Goal: Task Accomplishment & Management: Manage account settings

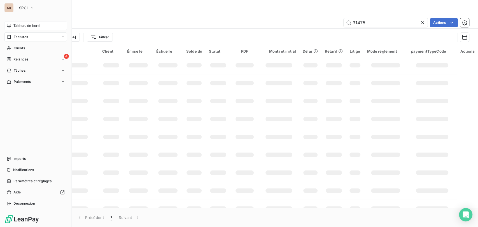
click at [23, 28] on span "Tableau de bord" at bounding box center [26, 25] width 26 height 5
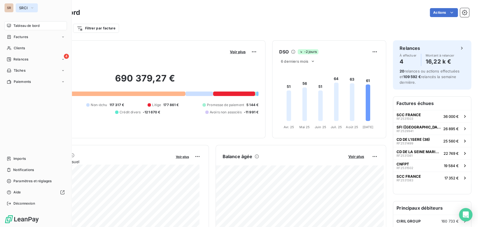
click at [34, 6] on icon "button" at bounding box center [32, 8] width 4 height 6
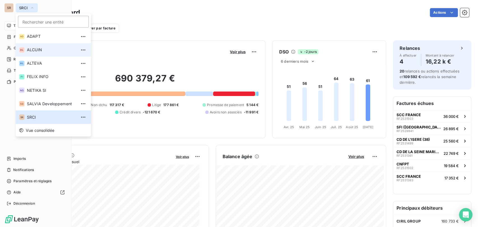
click at [33, 48] on span "ALCUIN" at bounding box center [52, 50] width 50 height 6
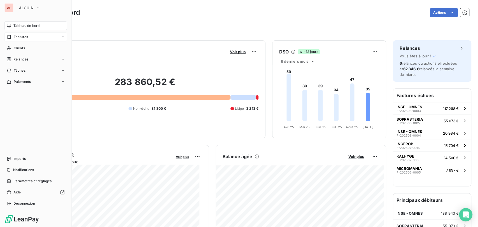
click at [15, 38] on span "Factures" at bounding box center [21, 36] width 14 height 5
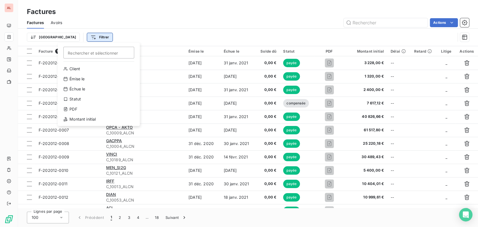
click at [69, 36] on html "AL Factures Factures Avoirs Actions Trier Filtrer Rechercher et sélectionner Cl…" at bounding box center [239, 113] width 478 height 227
click at [76, 99] on div "Statut" at bounding box center [98, 99] width 77 height 9
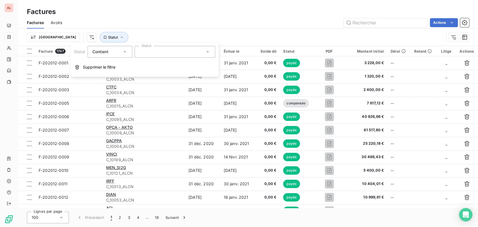
click at [206, 52] on icon at bounding box center [208, 52] width 6 height 6
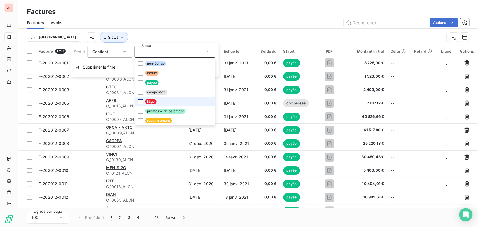
click at [139, 102] on div at bounding box center [140, 101] width 5 height 5
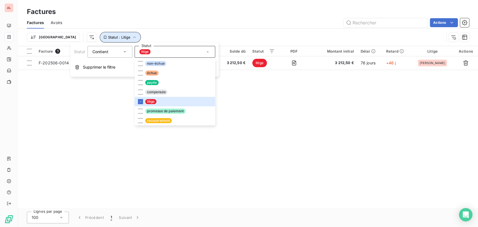
click at [131, 37] on icon "button" at bounding box center [134, 37] width 6 height 6
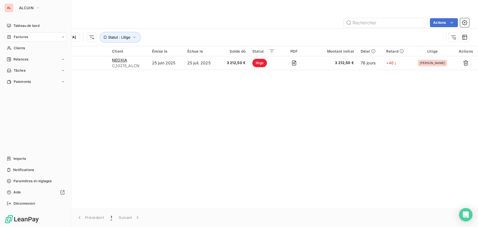
click at [13, 39] on div "Factures" at bounding box center [17, 36] width 21 height 5
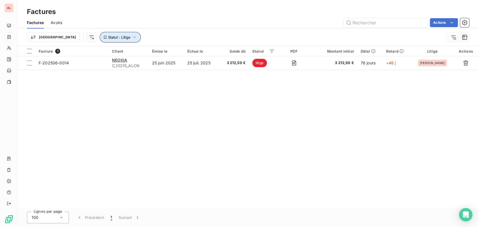
click at [131, 36] on icon "button" at bounding box center [134, 37] width 6 height 6
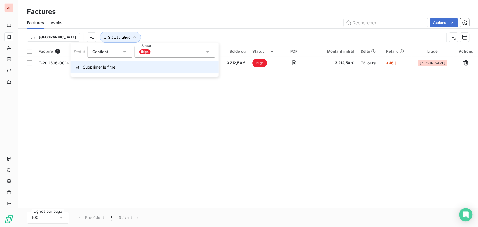
click at [95, 65] on span "Supprimer le filtre" at bounding box center [99, 67] width 32 height 6
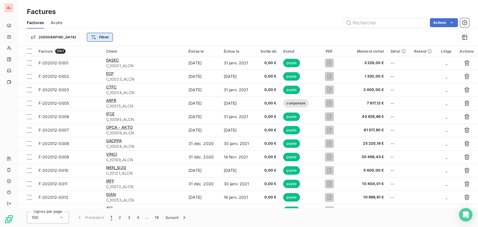
click at [70, 36] on html "AL Factures Factures Avoirs Actions Trier Filtrer Facture 1747 Client Émise le …" at bounding box center [239, 113] width 478 height 227
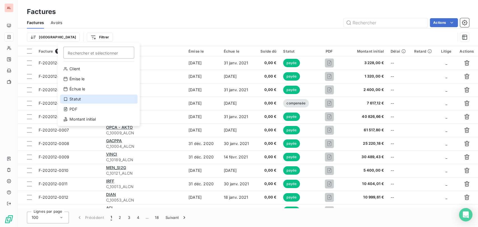
click at [74, 99] on div "Statut" at bounding box center [98, 99] width 77 height 9
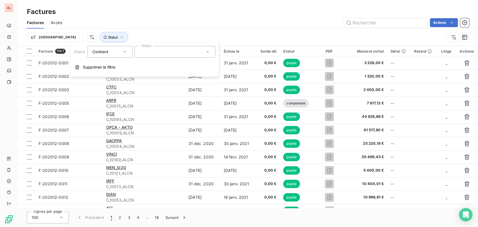
click at [208, 53] on icon at bounding box center [208, 52] width 6 height 6
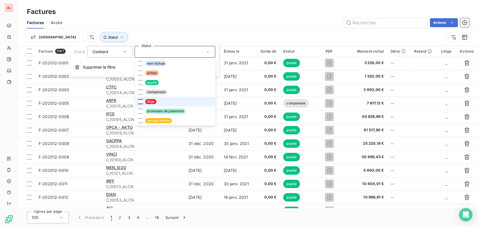
click at [140, 101] on div at bounding box center [140, 101] width 5 height 5
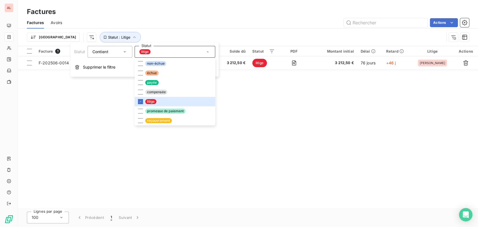
click at [292, 108] on div "Facture 1 Client Émise le Échue le Solde dû Statut PDF Montant initial Délai Re…" at bounding box center [248, 127] width 460 height 162
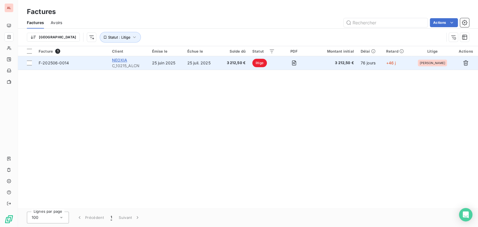
click at [122, 58] on span "NEOXIA" at bounding box center [119, 60] width 15 height 5
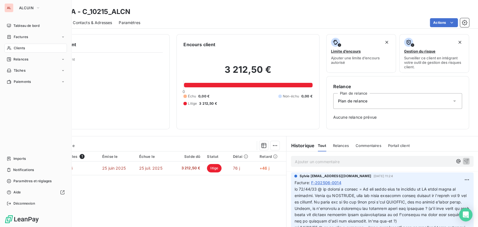
click at [14, 48] on span "Clients" at bounding box center [19, 48] width 11 height 5
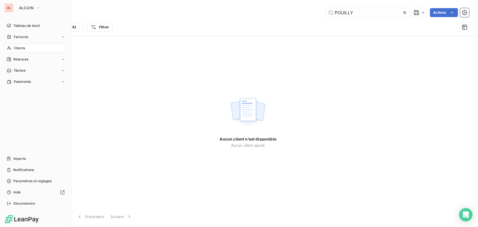
click at [18, 48] on span "Clients" at bounding box center [19, 48] width 11 height 5
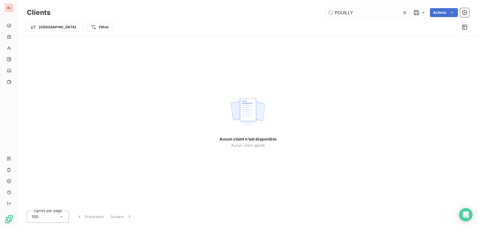
click at [402, 12] on icon at bounding box center [404, 13] width 6 height 6
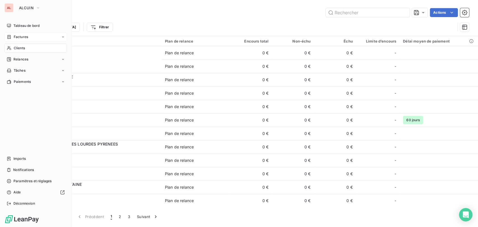
click at [18, 38] on span "Factures" at bounding box center [21, 36] width 14 height 5
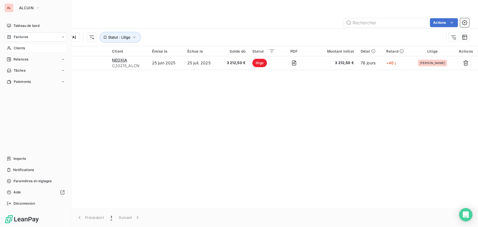
click at [17, 46] on span "Clients" at bounding box center [19, 48] width 11 height 5
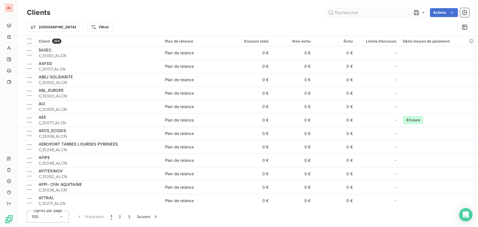
click at [345, 10] on input "text" at bounding box center [367, 12] width 84 height 9
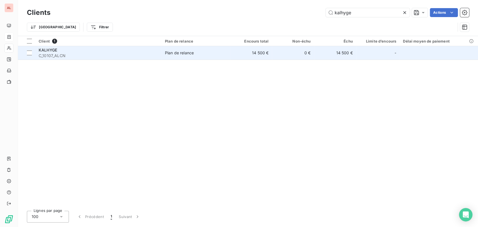
type input "kalhyge"
click at [46, 52] on div "KALHYGE" at bounding box center [98, 50] width 119 height 6
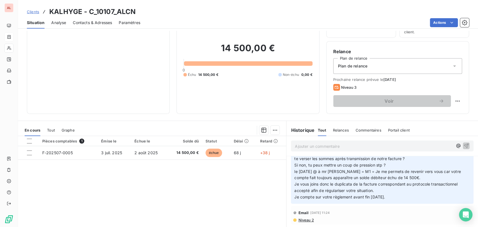
scroll to position [31, 0]
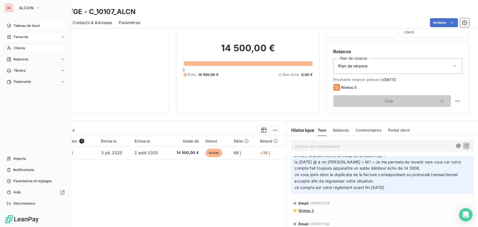
click at [18, 26] on span "Tableau de bord" at bounding box center [26, 25] width 26 height 5
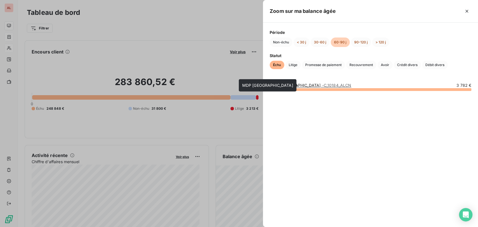
click at [280, 84] on link "MDP [GEOGRAPHIC_DATA] - C_10184_ALCN" at bounding box center [309, 85] width 81 height 5
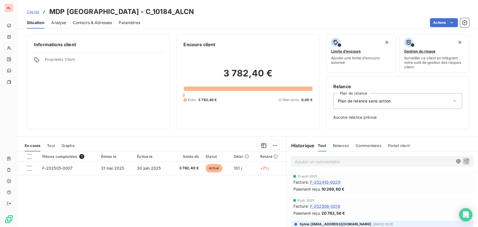
click at [451, 99] on icon at bounding box center [454, 101] width 6 height 6
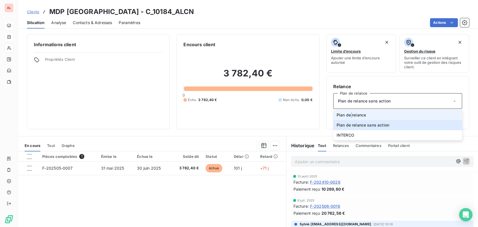
click at [347, 114] on span "Plan de relance" at bounding box center [350, 115] width 29 height 6
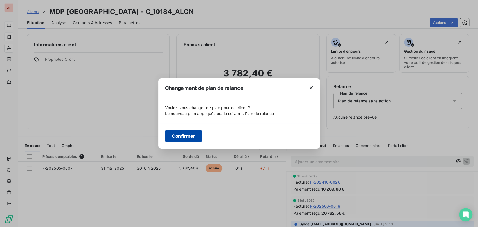
click at [182, 135] on button "Confirmer" at bounding box center [183, 136] width 37 height 12
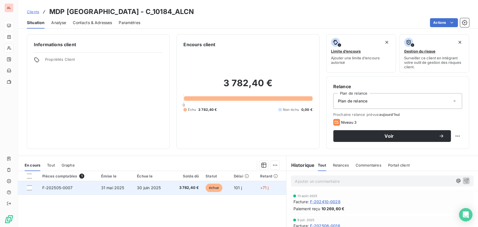
click at [55, 185] on span "F-202505-0007" at bounding box center [57, 187] width 30 height 5
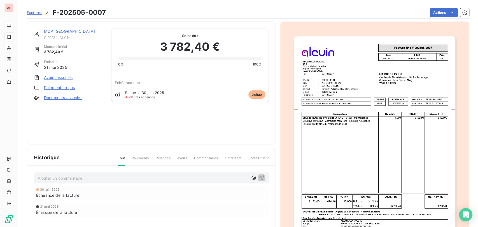
scroll to position [1, 0]
click at [48, 31] on link "MDP [GEOGRAPHIC_DATA]" at bounding box center [69, 31] width 51 height 5
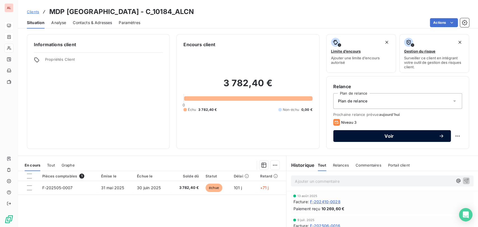
click at [393, 137] on span "Voir" at bounding box center [389, 136] width 98 height 4
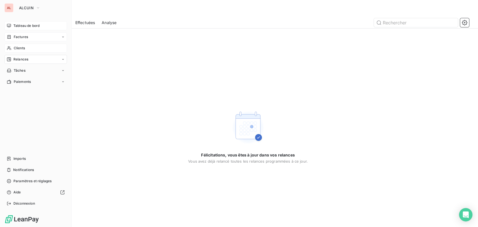
click at [40, 25] on div "Tableau de bord" at bounding box center [35, 25] width 62 height 9
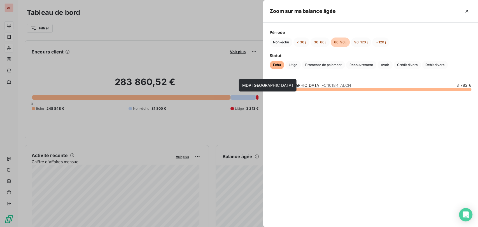
click at [286, 84] on link "MDP [GEOGRAPHIC_DATA] - C_10184_ALCN" at bounding box center [309, 85] width 81 height 5
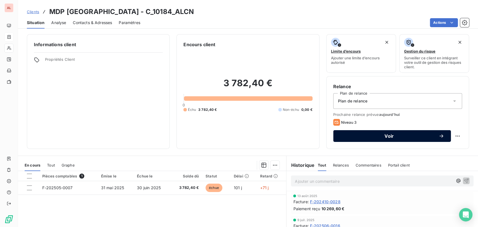
click at [419, 135] on span "Voir" at bounding box center [389, 136] width 98 height 4
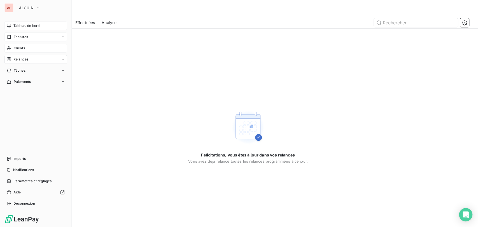
click at [21, 27] on span "Tableau de bord" at bounding box center [26, 25] width 26 height 5
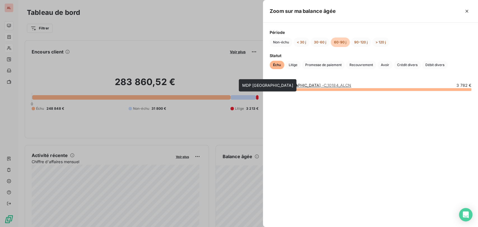
click at [286, 86] on link "MDP [GEOGRAPHIC_DATA] - C_10184_ALCN" at bounding box center [309, 85] width 81 height 5
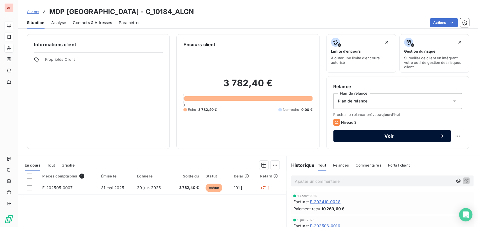
click at [387, 136] on span "Voir" at bounding box center [389, 136] width 98 height 4
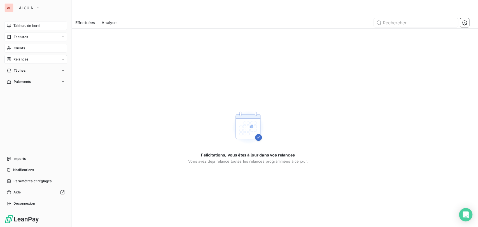
click at [33, 27] on span "Tableau de bord" at bounding box center [26, 25] width 26 height 5
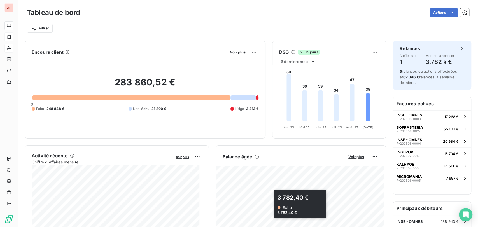
scroll to position [62, 0]
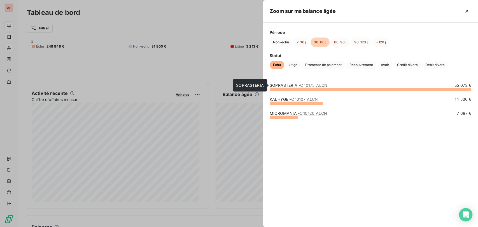
click at [289, 86] on link "SOPRASTERIA - C_10175_ALCN" at bounding box center [298, 85] width 58 height 5
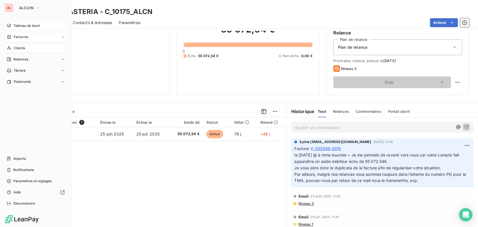
click at [30, 26] on span "Tableau de bord" at bounding box center [26, 25] width 26 height 5
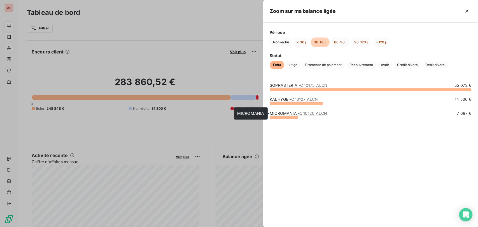
click at [276, 114] on link "MICROMANIA - C_10120_ALCN" at bounding box center [297, 113] width 57 height 5
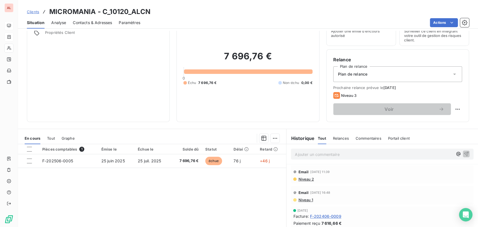
scroll to position [62, 0]
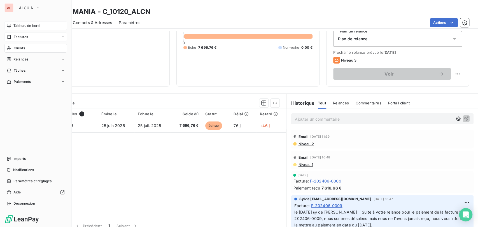
click at [22, 24] on span "Tableau de bord" at bounding box center [26, 25] width 26 height 5
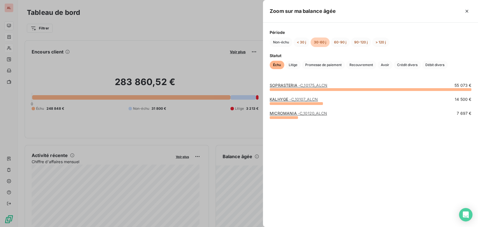
click at [290, 83] on link "SOPRASTERIA - C_10175_ALCN" at bounding box center [298, 85] width 58 height 5
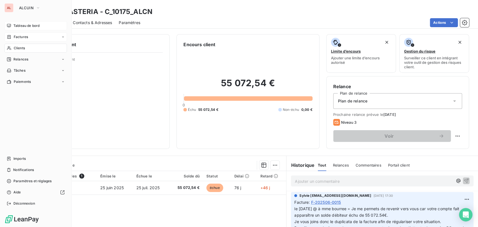
click at [17, 28] on span "Tableau de bord" at bounding box center [26, 25] width 26 height 5
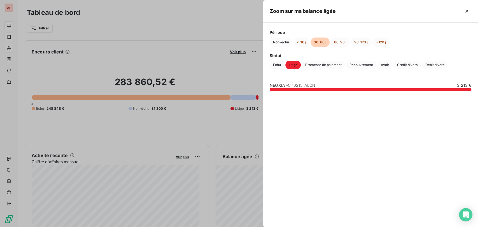
click at [243, 207] on div at bounding box center [239, 113] width 478 height 227
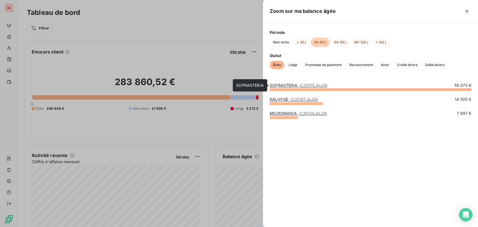
click at [278, 85] on link "SOPRASTERIA - C_10175_ALCN" at bounding box center [298, 85] width 58 height 5
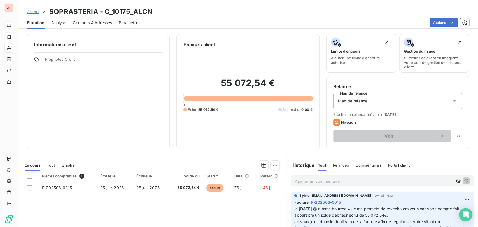
scroll to position [62, 0]
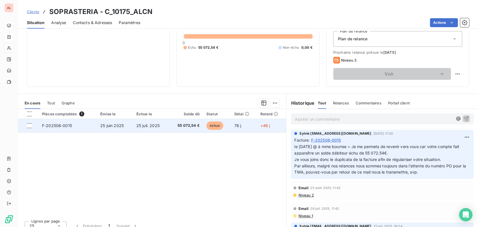
click at [60, 124] on span "F-202506-0015" at bounding box center [57, 125] width 30 height 5
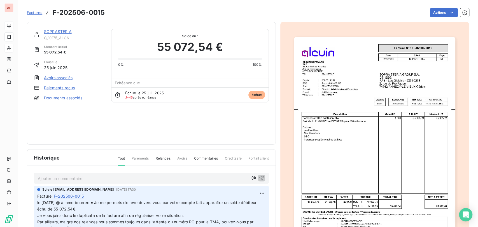
click at [58, 98] on link "Documents associés" at bounding box center [63, 98] width 38 height 6
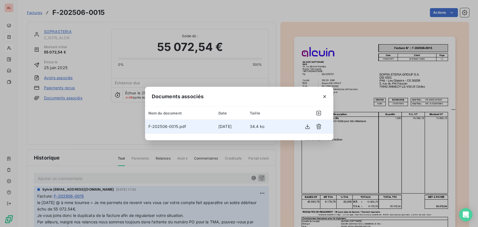
click at [165, 124] on span "F-202506-0015.pdf" at bounding box center [167, 126] width 38 height 5
click at [165, 125] on span "F-202506-0015.pdf" at bounding box center [167, 126] width 38 height 5
click at [305, 126] on icon "button" at bounding box center [307, 127] width 6 height 6
click at [327, 98] on button "button" at bounding box center [324, 96] width 9 height 9
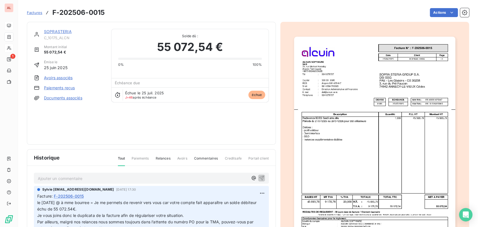
click at [58, 32] on link "SOPRASTERIA" at bounding box center [58, 31] width 28 height 5
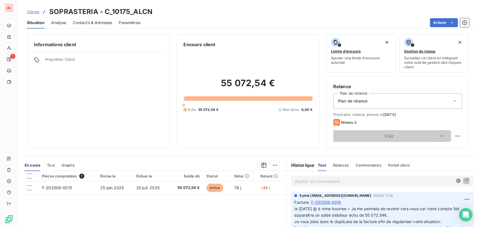
drag, startPoint x: 308, startPoint y: 183, endPoint x: 307, endPoint y: 179, distance: 4.1
click at [307, 180] on p "Ajouter un commentaire ﻿" at bounding box center [374, 181] width 158 height 7
click at [464, 180] on icon "button" at bounding box center [466, 180] width 5 height 5
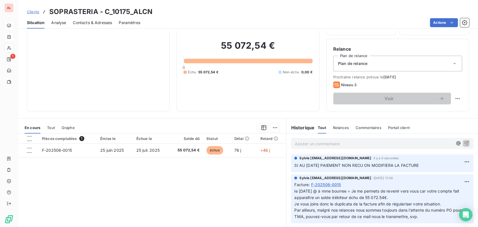
scroll to position [63, 0]
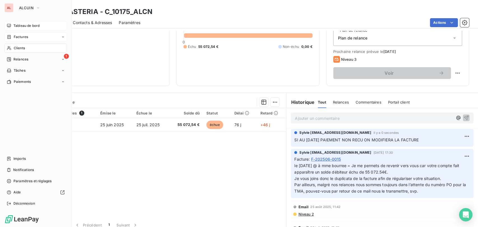
click at [18, 27] on span "Tableau de bord" at bounding box center [26, 25] width 26 height 5
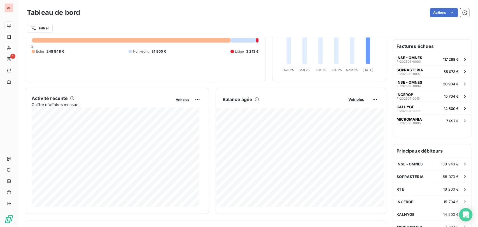
scroll to position [62, 0]
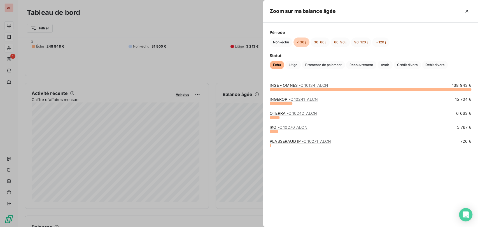
click at [282, 89] on div at bounding box center [369, 89] width 201 height 3
click at [300, 86] on span "- C_10134_ALCN" at bounding box center [313, 85] width 29 height 5
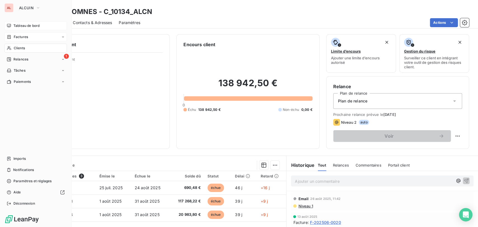
click at [16, 46] on span "Clients" at bounding box center [19, 48] width 11 height 5
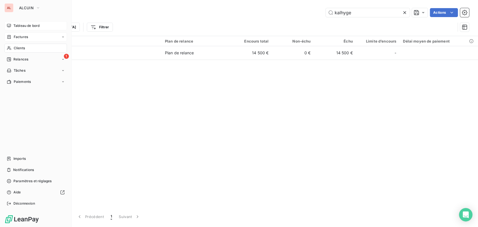
click at [13, 23] on div "Tableau de bord" at bounding box center [35, 25] width 62 height 9
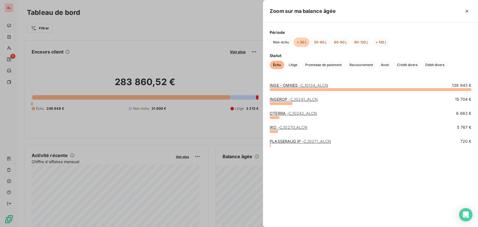
click at [276, 101] on link "INGEROP - C_10241_ALCN" at bounding box center [293, 99] width 48 height 5
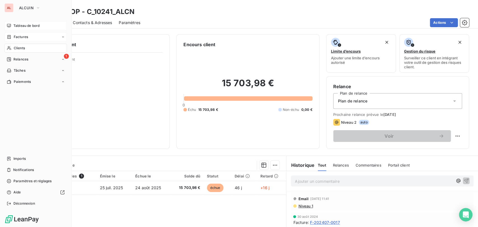
click at [27, 27] on span "Tableau de bord" at bounding box center [26, 25] width 26 height 5
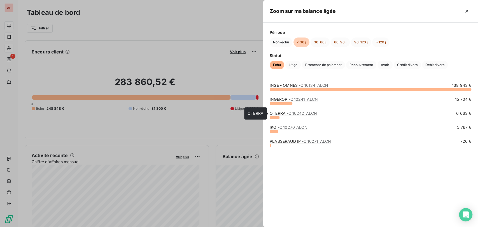
click at [277, 112] on link "OTERRA - C_10242_ALCN" at bounding box center [292, 113] width 47 height 5
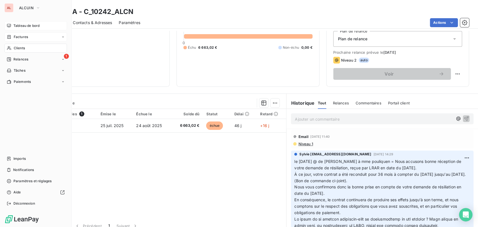
click at [20, 25] on span "Tableau de bord" at bounding box center [26, 25] width 26 height 5
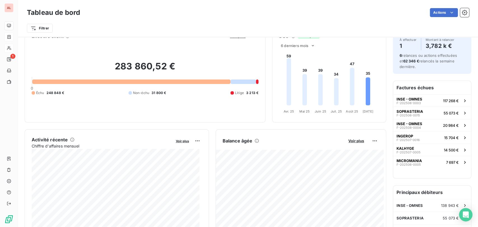
scroll to position [31, 0]
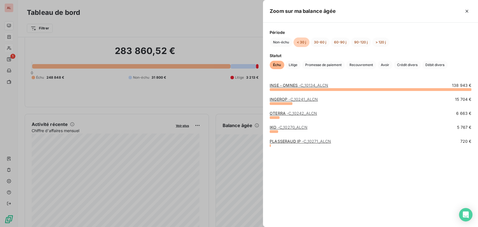
click at [277, 126] on link "IKO - C_10270_ALCN" at bounding box center [288, 127] width 38 height 5
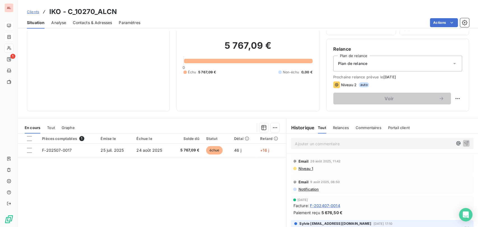
scroll to position [31, 0]
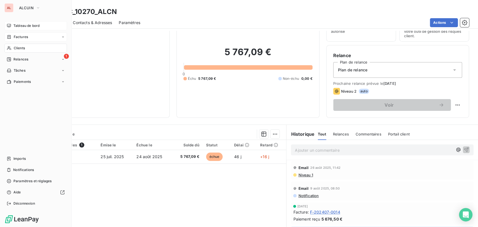
click at [22, 25] on span "Tableau de bord" at bounding box center [26, 25] width 26 height 5
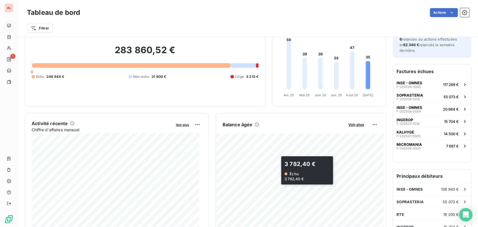
scroll to position [93, 0]
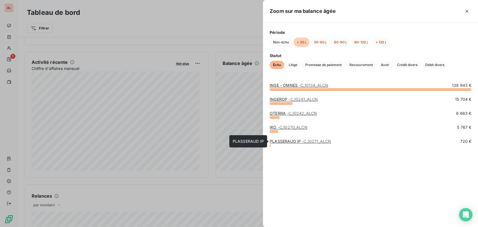
click at [287, 141] on link "PLASSERAUD IP - C_10271_ALCN" at bounding box center [299, 141] width 61 height 5
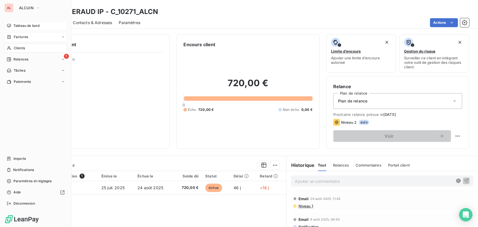
drag, startPoint x: 18, startPoint y: 25, endPoint x: 20, endPoint y: 26, distance: 2.9
click at [18, 25] on span "Tableau de bord" at bounding box center [26, 25] width 26 height 5
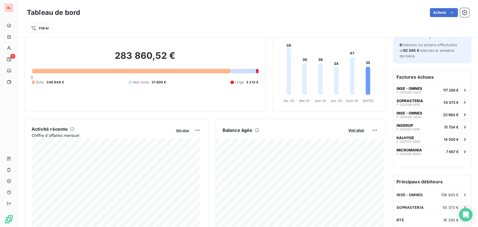
scroll to position [62, 0]
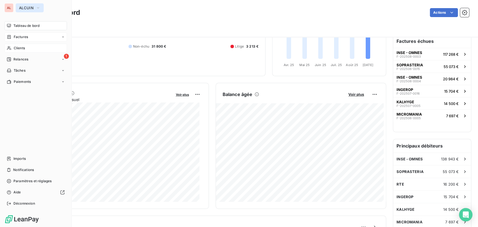
click at [37, 5] on icon "button" at bounding box center [38, 8] width 4 height 6
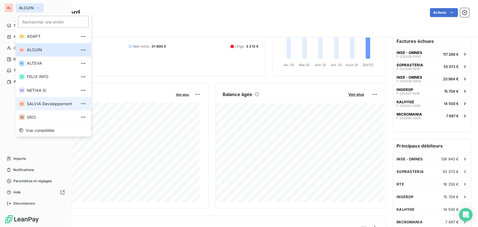
click at [34, 104] on span "SALVIA Developpement" at bounding box center [52, 104] width 50 height 6
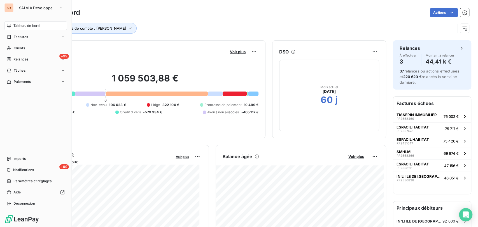
drag, startPoint x: 18, startPoint y: 47, endPoint x: 60, endPoint y: 43, distance: 42.7
click at [18, 46] on span "Clients" at bounding box center [19, 48] width 11 height 5
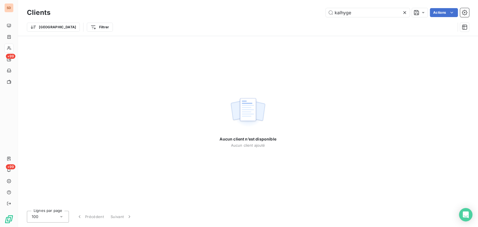
drag, startPoint x: 359, startPoint y: 14, endPoint x: 298, endPoint y: 15, distance: 61.0
click at [299, 15] on div "kalhyge Actions" at bounding box center [263, 12] width 412 height 9
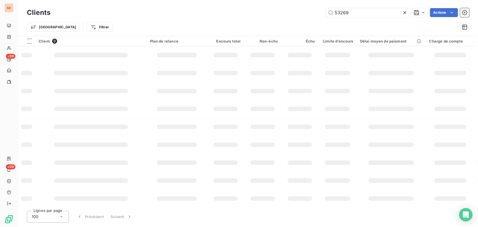
type input "53269"
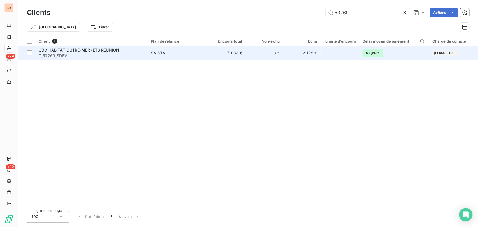
click at [65, 52] on span "CDC HABITAT OUTRE-MER (ETS REUNION" at bounding box center [79, 50] width 81 height 5
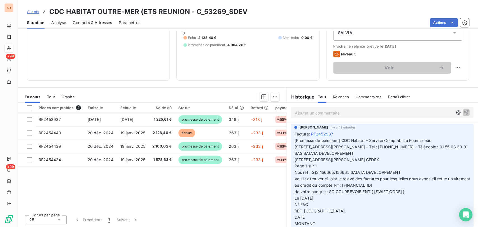
scroll to position [69, 0]
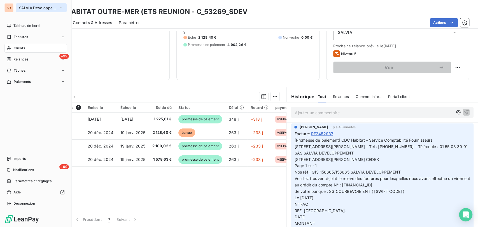
click at [60, 8] on icon "button" at bounding box center [61, 8] width 4 height 6
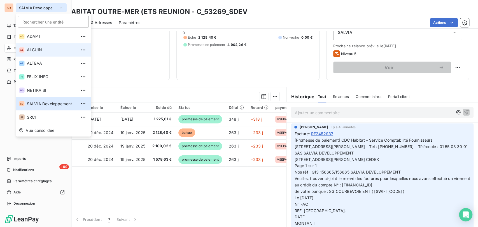
click at [32, 48] on span "ALCUIN" at bounding box center [52, 50] width 50 height 6
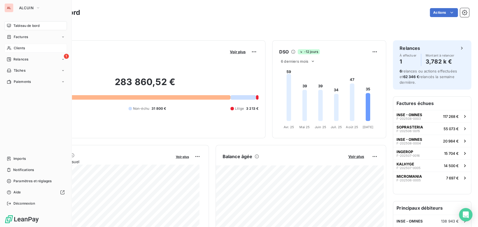
click at [17, 48] on span "Clients" at bounding box center [19, 48] width 11 height 5
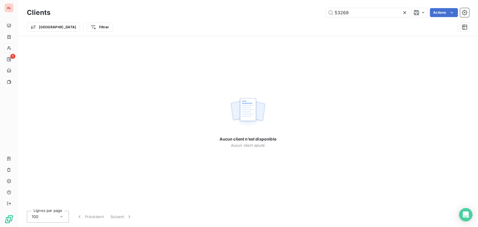
drag, startPoint x: 330, startPoint y: 10, endPoint x: 310, endPoint y: 11, distance: 19.6
click at [311, 11] on div "53269 Actions" at bounding box center [263, 12] width 412 height 9
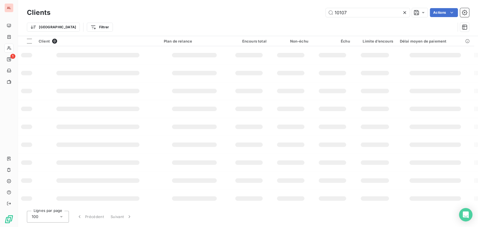
type input "10107"
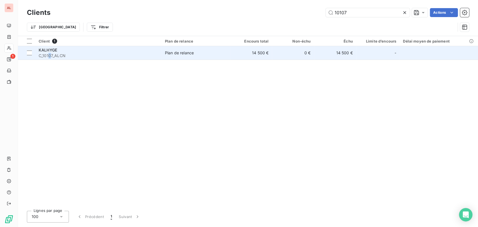
click at [50, 54] on span "C_10107_ALCN" at bounding box center [98, 56] width 119 height 6
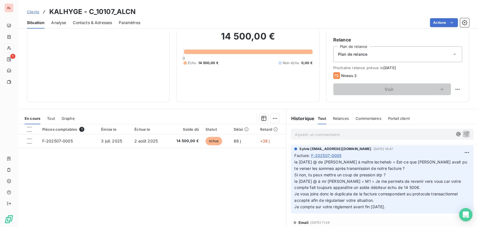
scroll to position [67, 0]
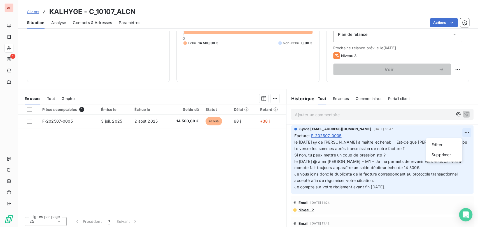
click at [455, 133] on html "AL 1 Clients KALHYGE - C_10107_ALCN Situation Analyse Contacts & Adresses Param…" at bounding box center [239, 113] width 478 height 227
click at [434, 144] on div "Editer" at bounding box center [443, 144] width 31 height 9
click at [294, 143] on span "le [DATE] @ de [PERSON_NAME] à maître lecheheb = Est-ce que [PERSON_NAME] avait…" at bounding box center [378, 145] width 168 height 11
click at [294, 151] on p "le [DATE] @ de [PERSON_NAME] à maître lecheheb = Est-ce que [PERSON_NAME] avait…" at bounding box center [378, 164] width 169 height 51
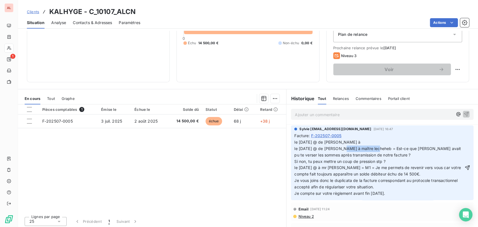
drag, startPoint x: 377, startPoint y: 155, endPoint x: 343, endPoint y: 154, distance: 33.9
click at [343, 154] on span "le [DATE] @ de [PERSON_NAME] à le [DATE] @ de [PERSON_NAME] à maître lecheheb =…" at bounding box center [378, 168] width 168 height 56
copy span "maître lecheheb ="
click at [345, 147] on p "le [DATE] @ de [PERSON_NAME] à le [DATE] @ de [PERSON_NAME] à maître lecheheb =…" at bounding box center [378, 168] width 169 height 58
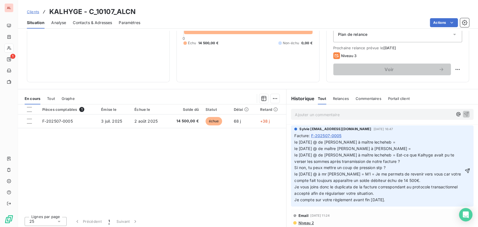
click at [382, 155] on p "le [DATE] @ de [PERSON_NAME] à maître lecheheb = le [DATE] @ de maître [PERSON_…" at bounding box center [378, 171] width 169 height 64
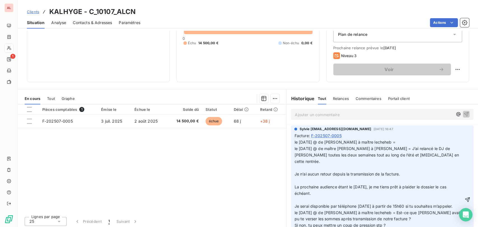
click at [299, 199] on p at bounding box center [378, 200] width 169 height 6
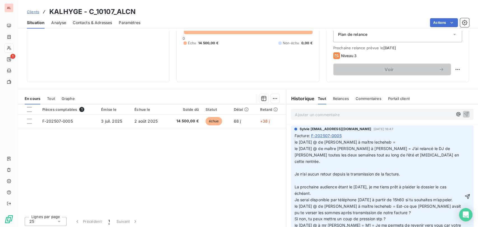
click at [298, 180] on p at bounding box center [378, 180] width 169 height 6
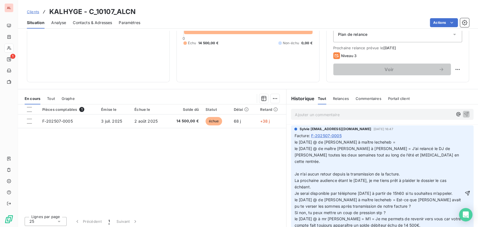
click at [298, 169] on p at bounding box center [378, 167] width 169 height 6
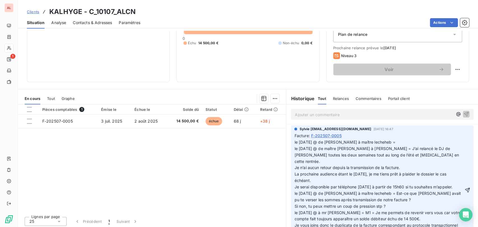
click at [384, 148] on p "le [DATE] @ de [PERSON_NAME] à maître lecheheb = le [DATE] @ de maître [PERSON_…" at bounding box center [378, 152] width 169 height 26
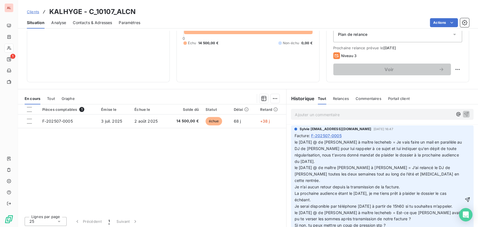
click at [300, 142] on p "le [DATE] @ de [PERSON_NAME] à maître lecheheb = Je vais faire un mail en paral…" at bounding box center [378, 161] width 169 height 45
click at [464, 200] on icon "button" at bounding box center [467, 200] width 6 height 6
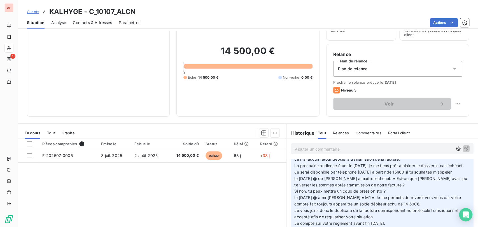
scroll to position [69, 0]
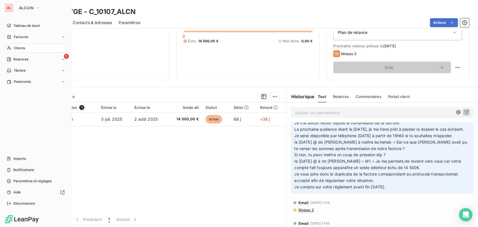
drag, startPoint x: 20, startPoint y: 49, endPoint x: 27, endPoint y: 49, distance: 7.6
click at [20, 49] on span "Clients" at bounding box center [19, 48] width 11 height 5
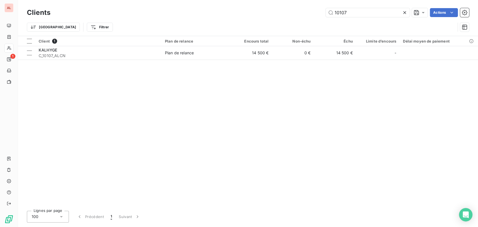
drag, startPoint x: 347, startPoint y: 14, endPoint x: 311, endPoint y: 10, distance: 35.4
click at [313, 12] on div "10107 Actions" at bounding box center [263, 12] width 412 height 9
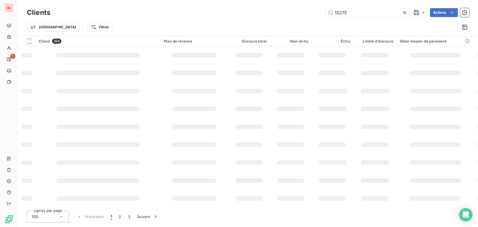
type input "10215"
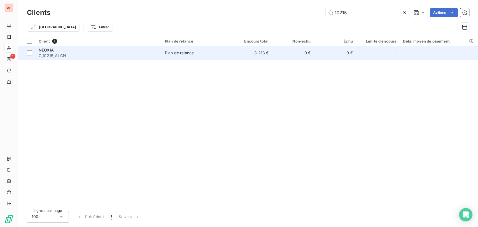
click at [44, 48] on span "NEOXIA" at bounding box center [46, 50] width 15 height 5
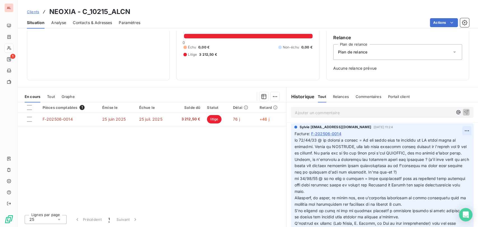
click at [455, 130] on html "AL 1 Clients NEOXIA - C_10215_ALCN Situation Analyse Contacts & Adresses Paramè…" at bounding box center [239, 113] width 478 height 227
click at [442, 144] on div "Editer" at bounding box center [443, 142] width 31 height 9
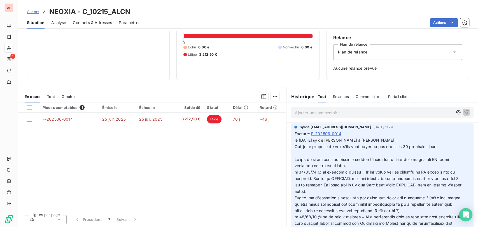
click at [303, 153] on p "﻿" at bounding box center [378, 153] width 169 height 6
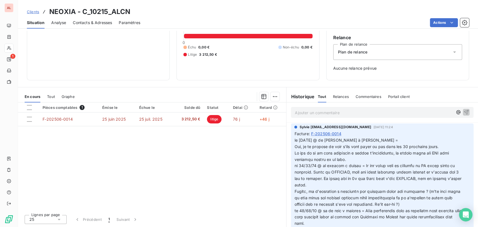
click at [294, 145] on span "Oui, je te propose de voir s'ils vont payer ou pas dans les 30 prochains jours." at bounding box center [366, 146] width 144 height 5
click at [294, 139] on span "le [DATE] @ de [PERSON_NAME] à [PERSON_NAME] = Oui, je te propose de voir s'ils…" at bounding box center [375, 143] width 163 height 11
click at [294, 139] on p "le [DATE] @ de [PERSON_NAME] à [PERSON_NAME] = Oui, je te propose de voir s'ils…" at bounding box center [378, 143] width 169 height 13
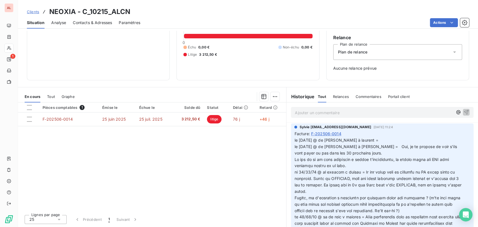
click at [361, 142] on p "le [DATE] @ de [PERSON_NAME] à laurent = le [DATE] @ de [PERSON_NAME] à [PERSON…" at bounding box center [378, 146] width 169 height 19
click at [294, 140] on span "le [DATE] @ de [PERSON_NAME] à [PERSON_NAME] = ça marche le [DATE] @ de [PERSON…" at bounding box center [375, 147] width 163 height 18
click at [294, 140] on p "le [DATE] @ de [PERSON_NAME] à [PERSON_NAME] = ça marche le [DATE] @ de [PERSON…" at bounding box center [378, 146] width 169 height 19
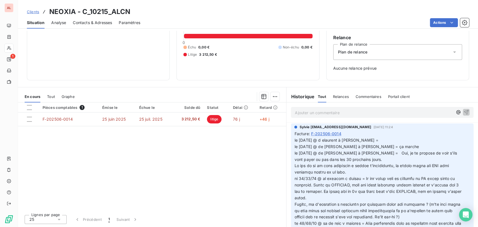
click at [326, 140] on span "le [DATE] @ d elaurent à [PERSON_NAME] = le [DATE] @ de [PERSON_NAME] à [PERSON…" at bounding box center [375, 150] width 163 height 24
click at [366, 141] on p "le [DATE] @ de [PERSON_NAME] à [PERSON_NAME] = le [DATE] @ de [PERSON_NAME] à […" at bounding box center [378, 150] width 169 height 26
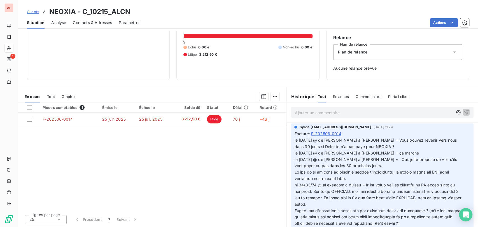
click at [300, 110] on p "Ajouter un commentaire ﻿" at bounding box center [374, 112] width 158 height 7
click at [346, 111] on span "RELANCER [PERSON_NAME] SI RIEN AU [DATE]" at bounding box center [340, 112] width 91 height 5
click at [464, 110] on icon "button" at bounding box center [466, 112] width 5 height 5
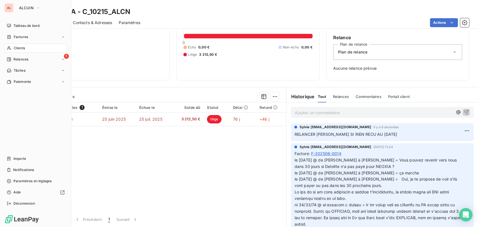
click at [18, 48] on span "Clients" at bounding box center [19, 48] width 11 height 5
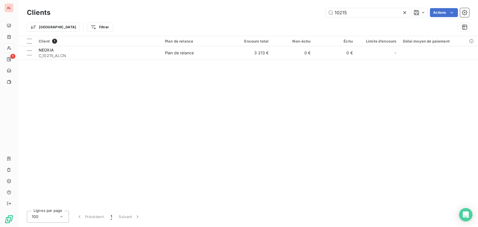
drag, startPoint x: 346, startPoint y: 14, endPoint x: 308, endPoint y: 8, distance: 38.5
click at [309, 10] on div "10215 Actions" at bounding box center [263, 12] width 412 height 9
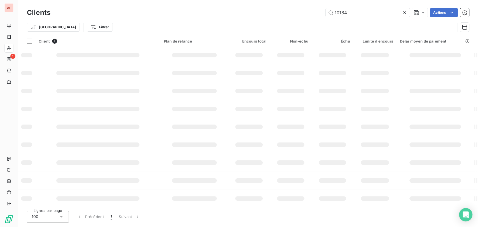
type input "10184"
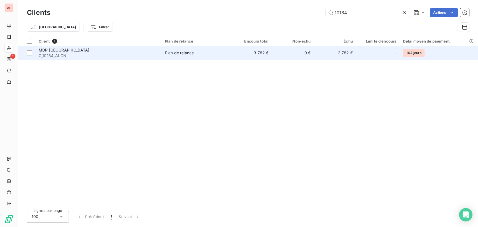
click at [48, 49] on span "MDP [GEOGRAPHIC_DATA]" at bounding box center [64, 50] width 51 height 5
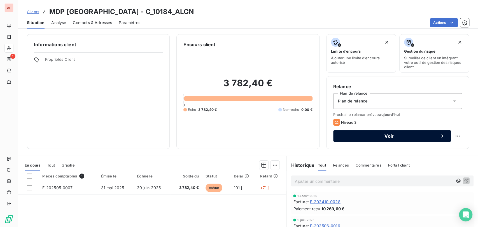
click at [365, 133] on div "Voir" at bounding box center [392, 136] width 104 height 6
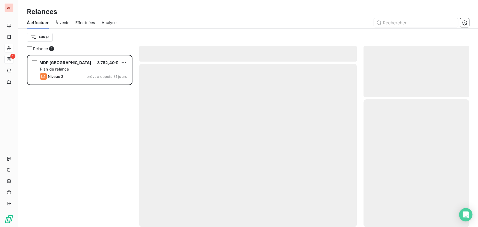
scroll to position [167, 101]
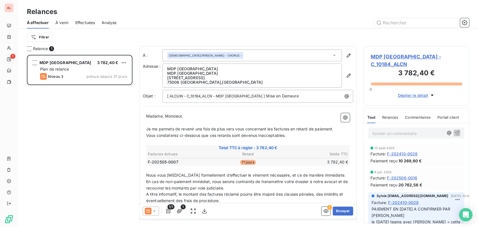
click at [159, 211] on div "1/1 1" at bounding box center [176, 210] width 66 height 9
click at [157, 208] on icon at bounding box center [154, 211] width 6 height 6
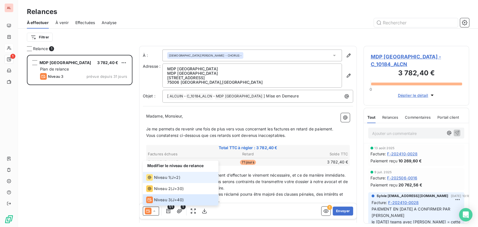
click at [157, 177] on span "Niveau 1" at bounding box center [162, 178] width 16 height 6
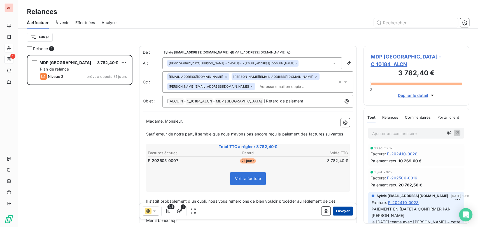
click at [337, 210] on button "Envoyer" at bounding box center [342, 210] width 20 height 9
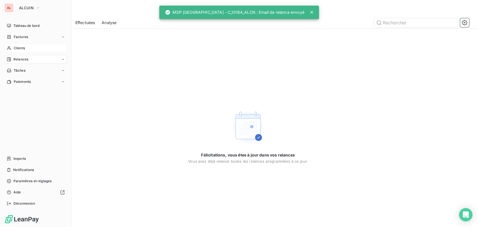
click at [13, 49] on div "Clients" at bounding box center [35, 48] width 62 height 9
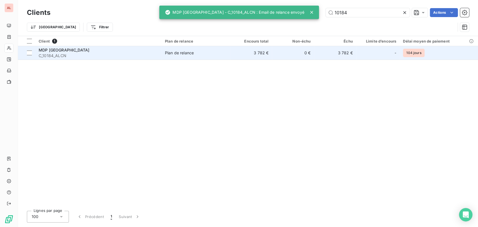
click at [49, 49] on span "MDP [GEOGRAPHIC_DATA]" at bounding box center [64, 50] width 51 height 5
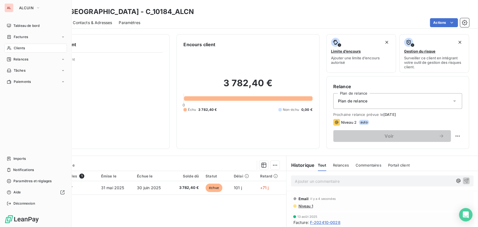
click at [15, 48] on span "Clients" at bounding box center [19, 48] width 11 height 5
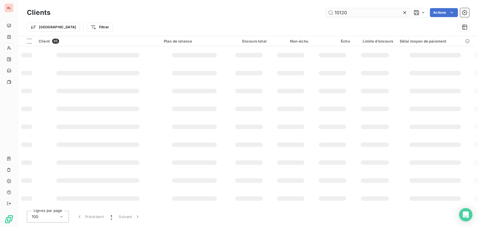
type input "10120"
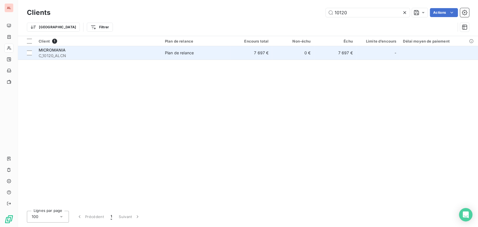
click at [53, 51] on span "MICROMANIA" at bounding box center [52, 50] width 27 height 5
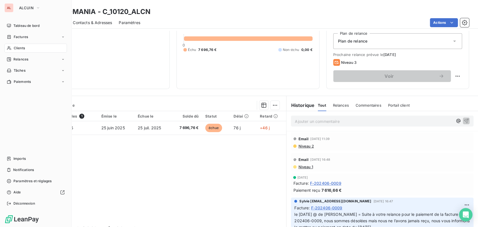
click at [12, 46] on div "Clients" at bounding box center [35, 48] width 62 height 9
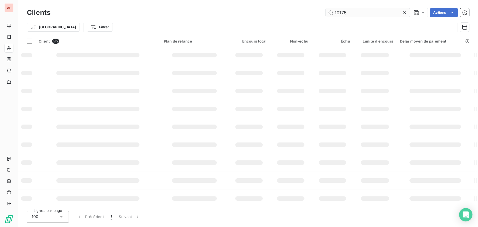
type input "10175"
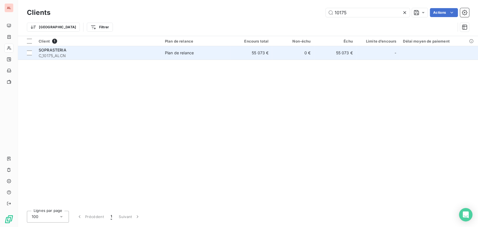
click at [53, 50] on span "SOPRASTERIA" at bounding box center [53, 50] width 28 height 5
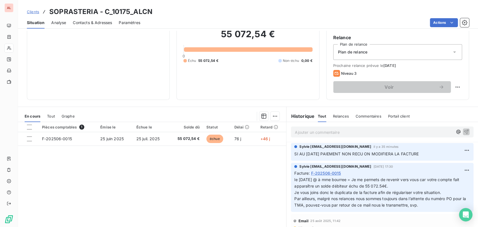
scroll to position [52, 0]
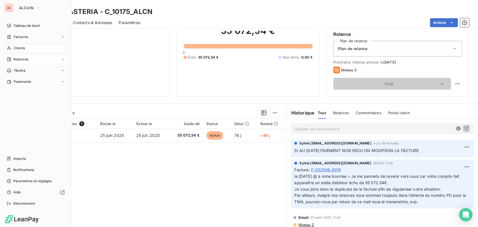
click at [22, 57] on span "Relances" at bounding box center [20, 59] width 15 height 5
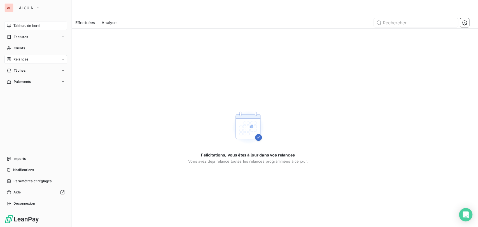
click at [23, 25] on span "Tableau de bord" at bounding box center [26, 25] width 26 height 5
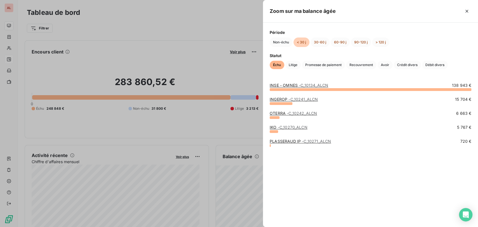
click at [285, 86] on link "INSE - OMNES - C_10134_ALCN" at bounding box center [298, 85] width 58 height 5
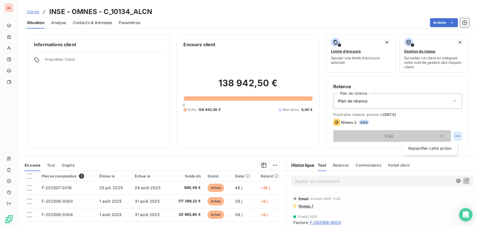
click at [450, 135] on html "AL Clients INSE - OMNES - C_10134_ALCN Situation Analyse Contacts & Adresses Pa…" at bounding box center [239, 113] width 478 height 227
click at [427, 148] on div "Replanifier cette action" at bounding box center [429, 148] width 50 height 9
select select "8"
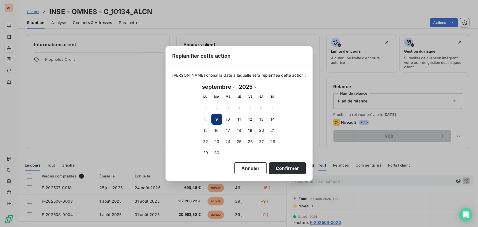
click at [217, 116] on button "9" at bounding box center [216, 119] width 11 height 11
click at [277, 167] on button "Confirmer" at bounding box center [287, 168] width 37 height 12
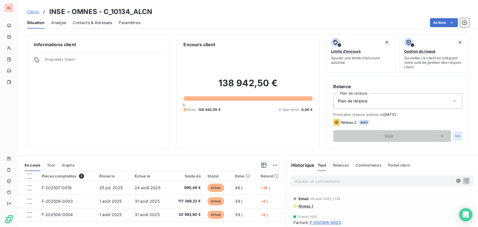
click at [451, 135] on html "AL Clients INSE - OMNES - C_10134_ALCN Situation Analyse Contacts & Adresses Pa…" at bounding box center [239, 113] width 478 height 227
click at [409, 150] on div "Replanifier cette action" at bounding box center [429, 148] width 50 height 9
select select "8"
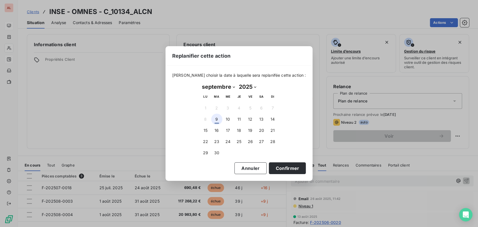
click at [216, 122] on button "9" at bounding box center [216, 119] width 11 height 11
click at [280, 168] on button "Confirmer" at bounding box center [287, 168] width 37 height 12
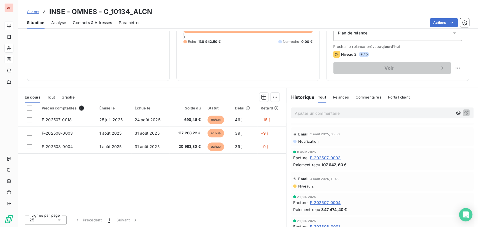
scroll to position [69, 0]
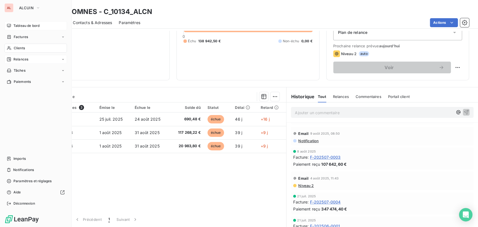
click at [14, 46] on span "Clients" at bounding box center [19, 48] width 11 height 5
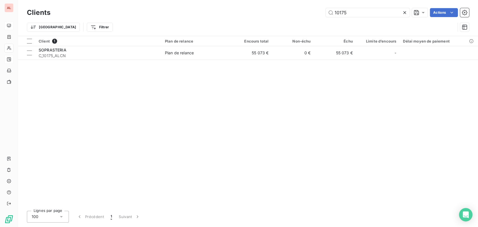
drag, startPoint x: 352, startPoint y: 11, endPoint x: 323, endPoint y: 8, distance: 29.3
click at [324, 9] on div "10175 Actions" at bounding box center [263, 12] width 412 height 9
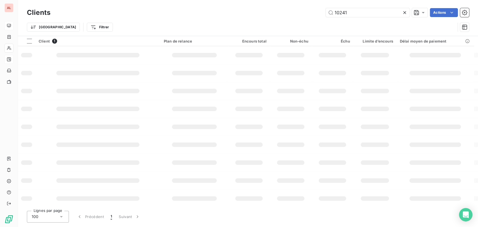
type input "10241"
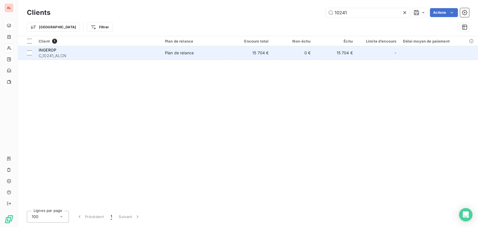
click at [45, 48] on span "INGEROP" at bounding box center [48, 50] width 18 height 5
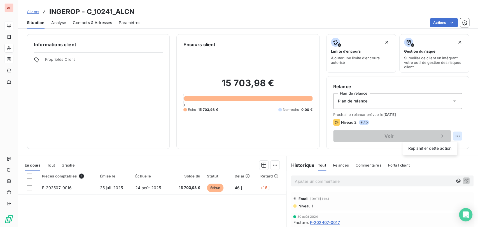
click at [451, 135] on html "AL Clients INGEROP - C_10241_ALCN Situation Analyse Contacts & Adresses Paramèt…" at bounding box center [239, 113] width 478 height 227
click at [433, 148] on div "Replanifier cette action" at bounding box center [429, 148] width 50 height 9
select select "8"
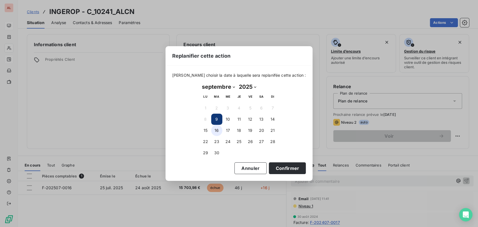
click at [217, 129] on button "16" at bounding box center [216, 130] width 11 height 11
click at [277, 165] on button "Confirmer" at bounding box center [287, 168] width 37 height 12
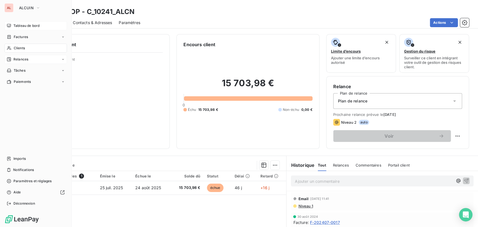
click at [14, 50] on span "Clients" at bounding box center [19, 48] width 11 height 5
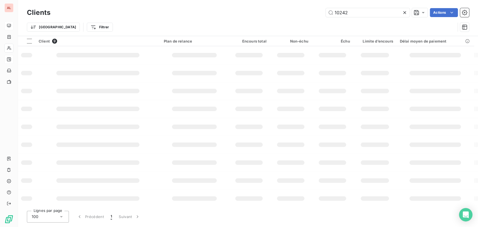
type input "10242"
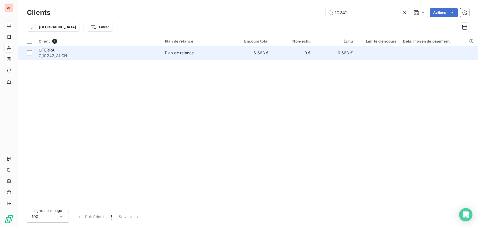
click at [47, 49] on span "OTERRA" at bounding box center [47, 50] width 16 height 5
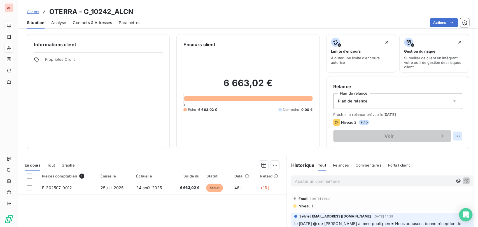
click at [452, 136] on html "AL Clients OTERRA - C_10242_ALCN Situation Analyse Contacts & Adresses Paramètr…" at bounding box center [239, 113] width 478 height 227
click at [421, 150] on div "Replanifier cette action" at bounding box center [429, 148] width 50 height 9
select select "8"
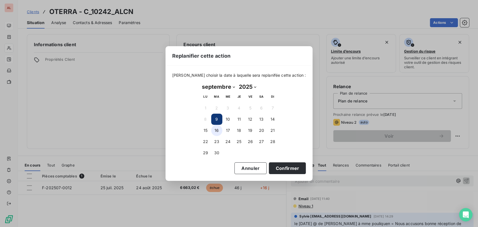
click at [218, 130] on button "16" at bounding box center [216, 130] width 11 height 11
click at [282, 166] on button "Confirmer" at bounding box center [287, 168] width 37 height 12
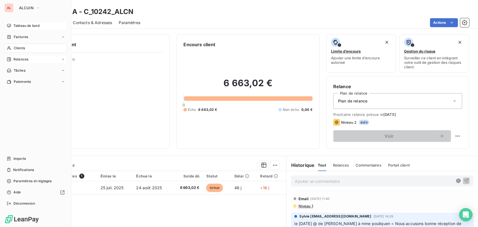
click at [15, 50] on span "Clients" at bounding box center [19, 48] width 11 height 5
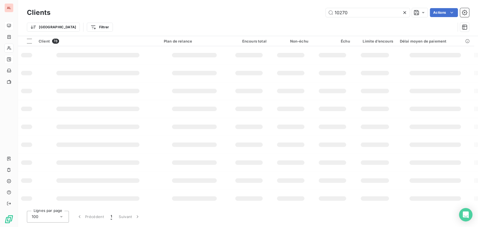
type input "10270"
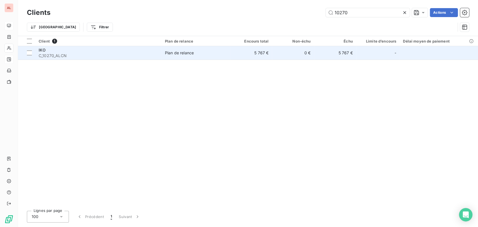
click at [51, 48] on div "IKO" at bounding box center [98, 50] width 119 height 6
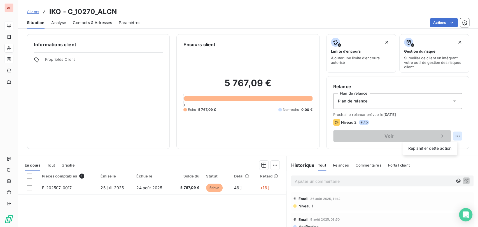
click at [451, 134] on html "AL Clients IKO - C_10270_ALCN Situation Analyse Contacts & Adresses Paramètres …" at bounding box center [239, 113] width 478 height 227
click at [422, 145] on div "Replanifier cette action" at bounding box center [429, 148] width 50 height 9
select select "8"
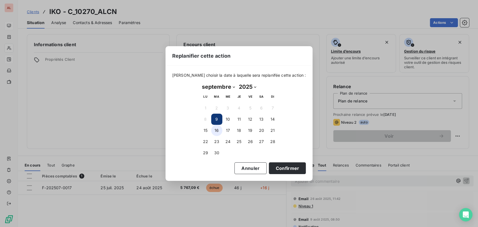
click at [217, 131] on button "16" at bounding box center [216, 130] width 11 height 11
click at [275, 168] on button "Confirmer" at bounding box center [287, 168] width 37 height 12
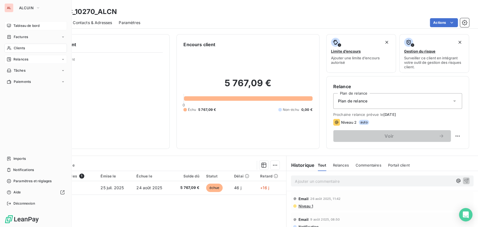
click at [15, 49] on span "Clients" at bounding box center [19, 48] width 11 height 5
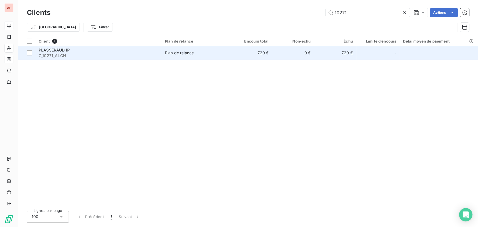
type input "10271"
click at [56, 54] on span "C_10271_ALCN" at bounding box center [98, 56] width 119 height 6
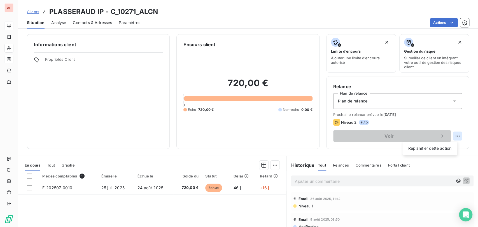
click at [450, 137] on html "AL Clients PLASSERAUD IP - C_10271_ALCN Situation Analyse Contacts & Adresses P…" at bounding box center [239, 113] width 478 height 227
click at [424, 149] on div "Replanifier cette action" at bounding box center [429, 148] width 50 height 9
select select "8"
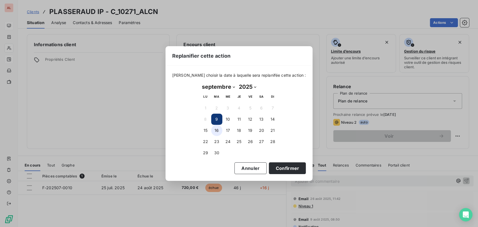
click at [214, 129] on button "16" at bounding box center [216, 130] width 11 height 11
click at [282, 162] on button "Confirmer" at bounding box center [287, 168] width 37 height 12
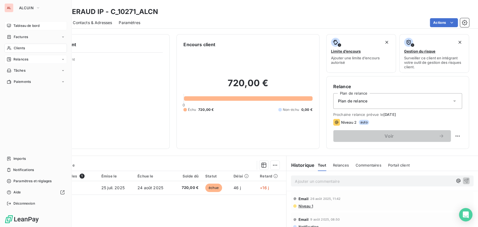
click at [44, 28] on div "Tableau de bord" at bounding box center [35, 25] width 62 height 9
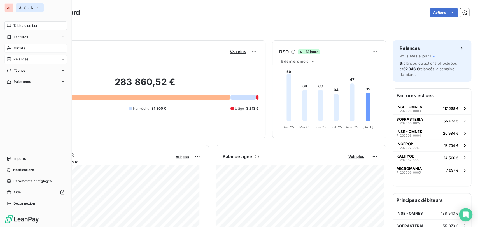
click at [38, 5] on icon "button" at bounding box center [38, 8] width 4 height 6
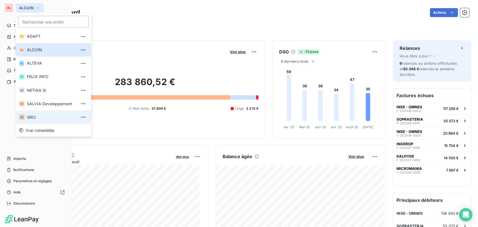
click at [36, 116] on span "SRCI" at bounding box center [52, 117] width 50 height 6
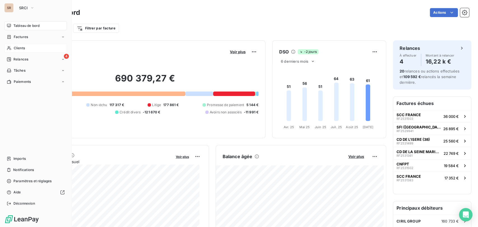
click at [18, 48] on span "Clients" at bounding box center [19, 48] width 11 height 5
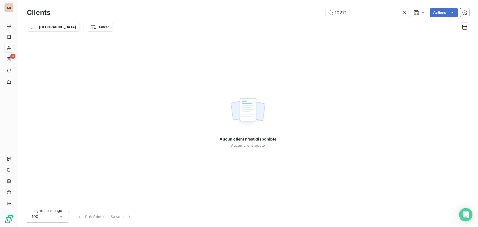
drag, startPoint x: 337, startPoint y: 11, endPoint x: 313, endPoint y: 10, distance: 24.4
click at [313, 11] on div "10271 Actions" at bounding box center [263, 12] width 412 height 9
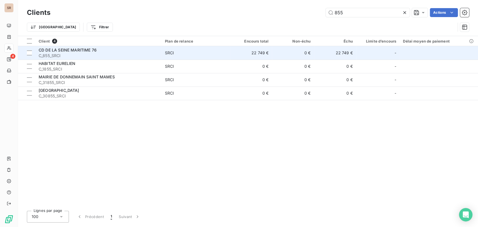
type input "855"
click at [45, 53] on span "C_855_SRCI" at bounding box center [98, 56] width 119 height 6
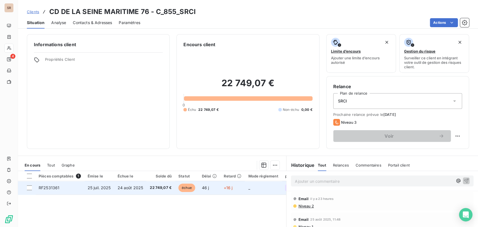
click at [49, 189] on span "RF2531361" at bounding box center [49, 187] width 21 height 5
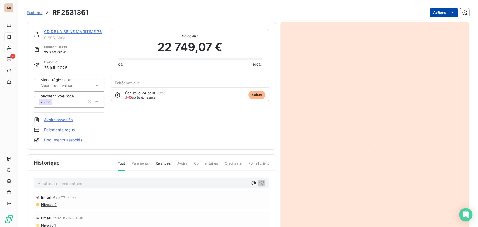
click at [432, 12] on html "SR 4 Factures RF2531361 Actions CD DE LA SEINE MARITIME 76 C_855_SRCI Montant i…" at bounding box center [239, 113] width 478 height 227
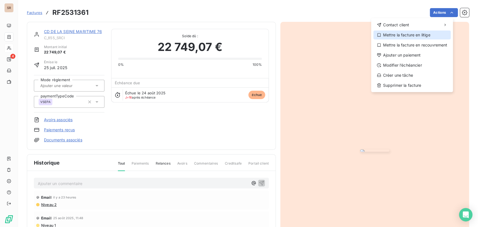
click at [420, 33] on div "Mettre la facture en litige" at bounding box center [411, 34] width 77 height 9
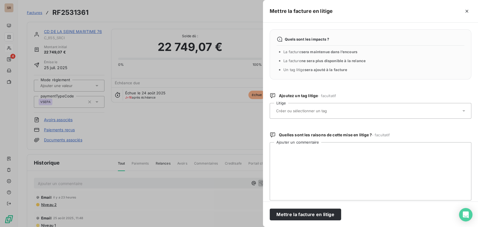
click at [460, 113] on icon at bounding box center [463, 111] width 6 height 6
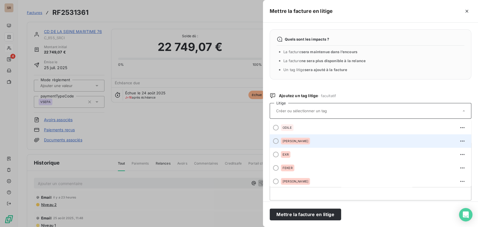
click at [274, 140] on div at bounding box center [276, 141] width 6 height 6
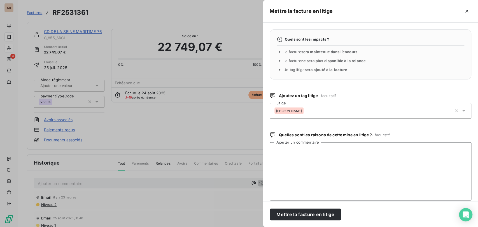
click at [281, 156] on textarea "Ajouter un commentaire" at bounding box center [369, 171] width 201 height 58
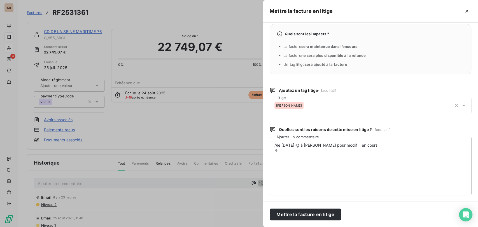
click at [276, 144] on textarea "//le [DATE] @ à [PERSON_NAME] pour modif = en cours le" at bounding box center [369, 166] width 201 height 58
click at [282, 151] on textarea "le [DATE] @ à [PERSON_NAME] pour modif = en cours le" at bounding box center [369, 166] width 201 height 58
click at [332, 151] on textarea "le [DATE] @ à [PERSON_NAME] pour modif = en cours le [DATE] @ de mme millet =" at bounding box center [369, 166] width 201 height 58
paste textarea "Cette facture a été rejetée le [DATE], en effet, la référence Chorus était erro…"
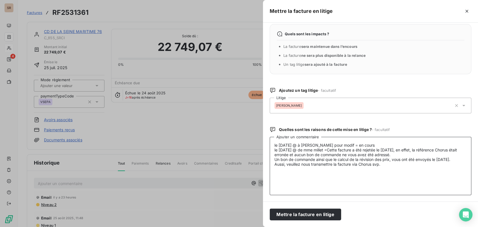
click at [332, 149] on textarea "le [DATE] @ à [PERSON_NAME] pour modif = en cours le [DATE] @ de mme millet =Ce…" at bounding box center [369, 166] width 201 height 58
type textarea "le [DATE] @ à [PERSON_NAME] pour modif = en cours le [DATE] @ de mme millet = C…"
click at [303, 215] on button "Mettre la facture en litige" at bounding box center [304, 214] width 71 height 12
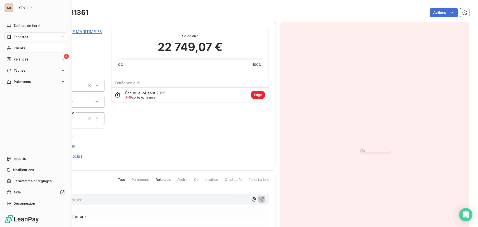
click at [25, 48] on span "Clients" at bounding box center [19, 48] width 11 height 5
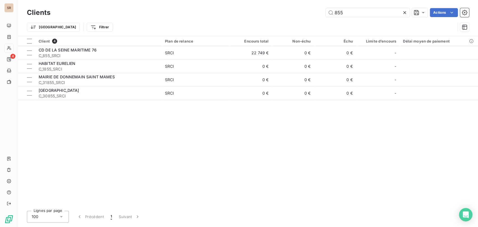
drag, startPoint x: 344, startPoint y: 11, endPoint x: 308, endPoint y: 12, distance: 36.1
click at [308, 12] on div "855 Actions" at bounding box center [263, 12] width 412 height 9
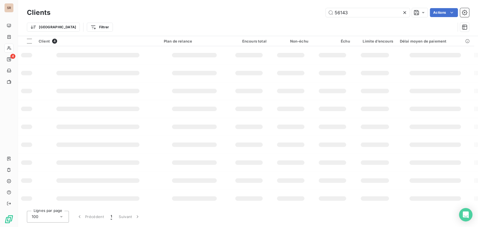
type input "56143"
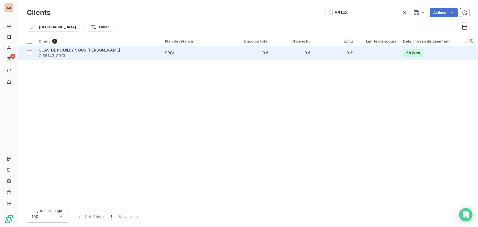
click at [79, 51] on span "CCAS DE POUILLY SOUS [PERSON_NAME]" at bounding box center [79, 50] width 81 height 5
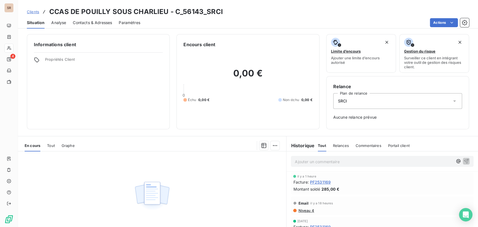
click at [99, 23] on span "Contacts & Adresses" at bounding box center [92, 23] width 39 height 6
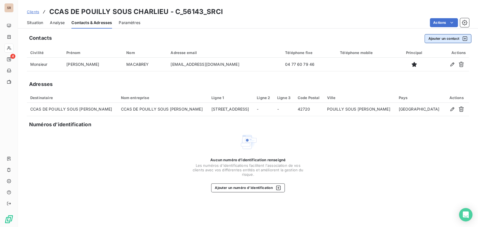
click at [434, 38] on button "Ajouter un contact" at bounding box center [447, 38] width 47 height 9
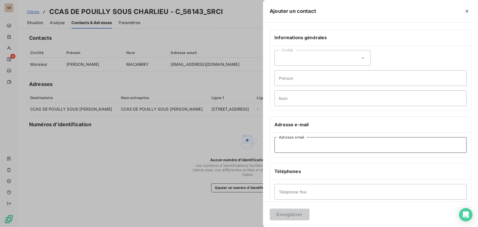
click at [286, 147] on input "Adresse email" at bounding box center [370, 145] width 192 height 16
paste input "[EMAIL_ADDRESS][DOMAIN_NAME]"
type input "[EMAIL_ADDRESS][DOMAIN_NAME]"
click at [285, 78] on input "Prénom" at bounding box center [370, 78] width 192 height 16
click at [286, 97] on input "Nom" at bounding box center [370, 98] width 192 height 16
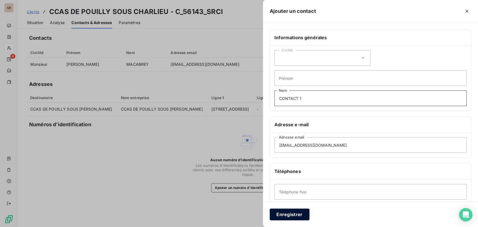
type input "CONTACT 1"
click at [287, 212] on button "Enregistrer" at bounding box center [289, 214] width 40 height 12
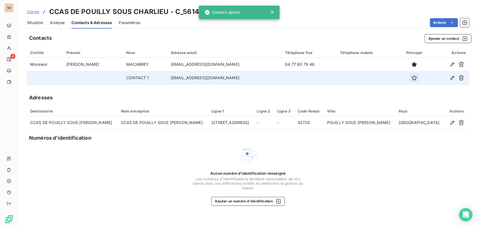
click at [411, 78] on icon "button" at bounding box center [414, 78] width 6 height 6
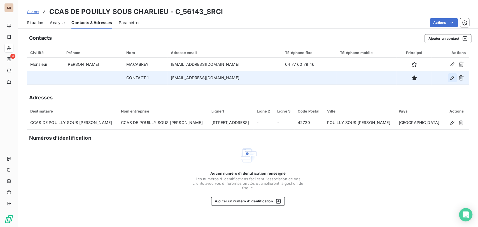
click at [449, 79] on icon "button" at bounding box center [452, 78] width 6 height 6
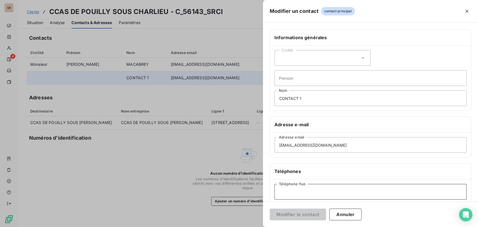
click at [293, 189] on input "Téléphone fixe" at bounding box center [370, 192] width 192 height 16
paste input "04 77 60 79 51"
type input "04 77 60 79 51"
click at [299, 215] on button "Modifier le contact" at bounding box center [297, 214] width 56 height 12
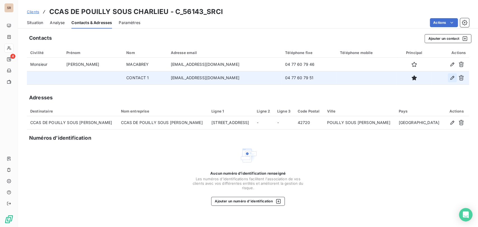
click at [450, 77] on icon "button" at bounding box center [452, 78] width 6 height 6
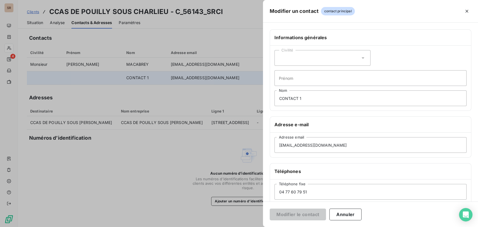
click at [360, 57] on icon at bounding box center [363, 58] width 6 height 6
click at [279, 81] on input "radio" at bounding box center [281, 82] width 6 height 6
click at [285, 76] on input "Prénom" at bounding box center [370, 78] width 192 height 16
click at [361, 58] on icon at bounding box center [363, 58] width 6 height 6
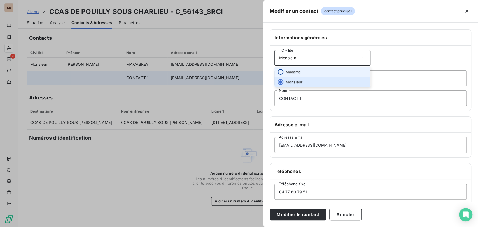
click at [279, 70] on input "radio" at bounding box center [281, 72] width 6 height 6
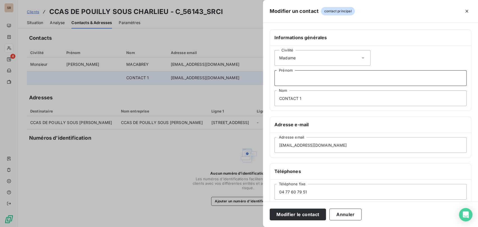
click at [292, 79] on input "Prénom" at bounding box center [370, 78] width 192 height 16
type input "[PERSON_NAME]"
click at [278, 98] on input "CONTACT 1" at bounding box center [370, 98] width 192 height 16
type input "DUGELET - CONTACT 1"
click at [302, 215] on button "Modifier le contact" at bounding box center [297, 214] width 56 height 12
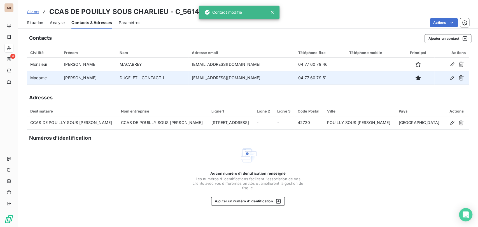
click at [37, 23] on span "Situation" at bounding box center [35, 23] width 16 height 6
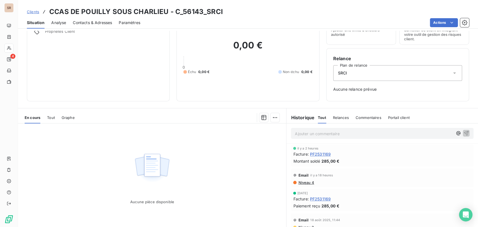
scroll to position [18, 0]
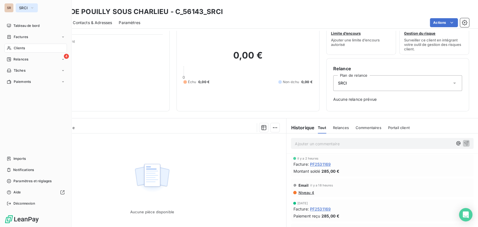
click at [34, 8] on icon "button" at bounding box center [32, 8] width 4 height 6
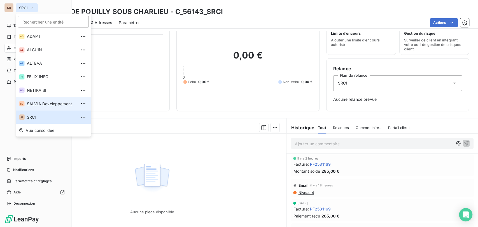
click at [37, 101] on span "SALVIA Developpement" at bounding box center [52, 104] width 50 height 6
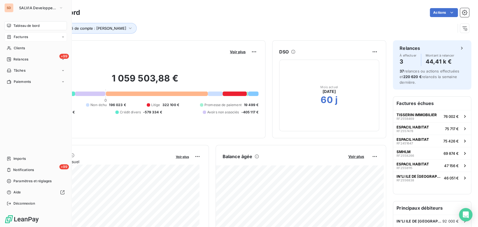
click at [23, 39] on span "Factures" at bounding box center [21, 36] width 14 height 5
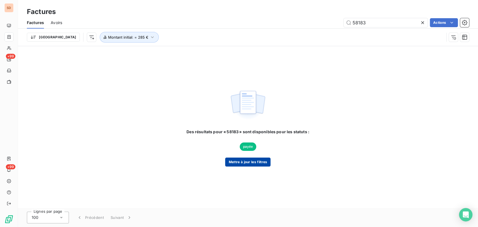
type input "58183"
click at [255, 163] on button "Mettre à jour les filtres" at bounding box center [247, 162] width 45 height 9
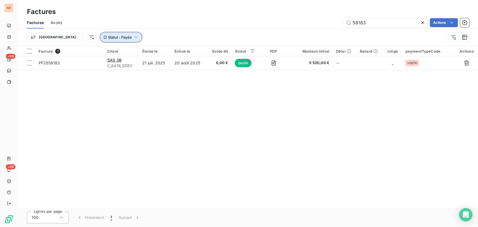
click at [133, 36] on icon "button" at bounding box center [136, 37] width 6 height 6
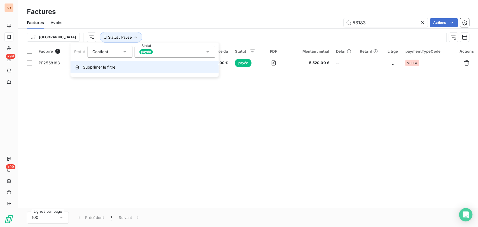
click at [103, 67] on span "Supprimer le filtre" at bounding box center [99, 67] width 32 height 6
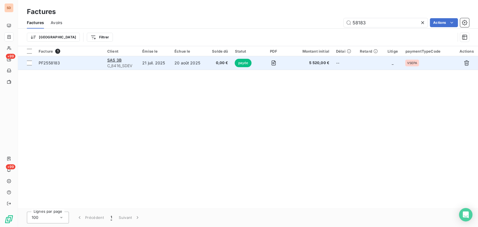
click at [54, 62] on span "PF2558183" at bounding box center [49, 62] width 21 height 5
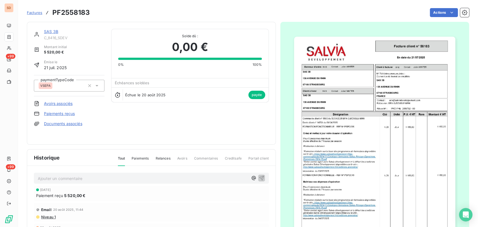
click at [340, 121] on img "button" at bounding box center [374, 151] width 161 height 228
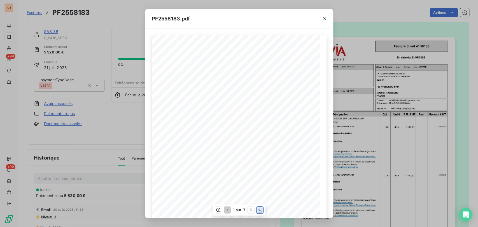
click at [259, 210] on icon "button" at bounding box center [259, 210] width 4 height 5
click at [325, 16] on icon "button" at bounding box center [324, 19] width 6 height 6
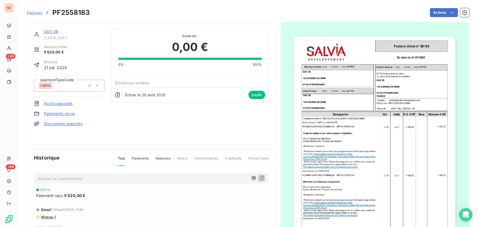
click at [66, 124] on link "Documents associés" at bounding box center [63, 124] width 38 height 6
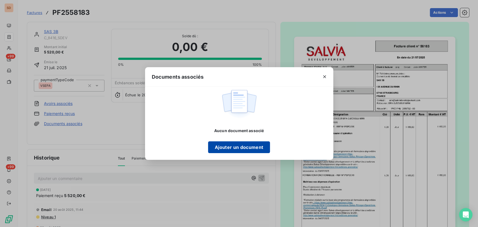
click at [228, 145] on button "Ajouter un document" at bounding box center [239, 147] width 62 height 12
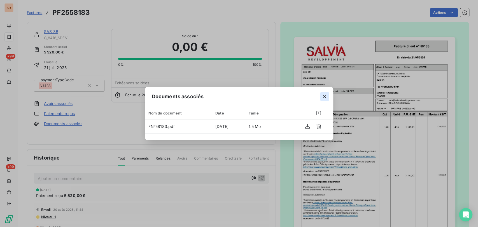
click at [323, 95] on icon "button" at bounding box center [324, 97] width 6 height 6
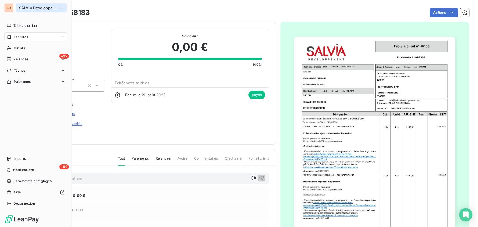
click at [62, 9] on icon "button" at bounding box center [61, 8] width 4 height 6
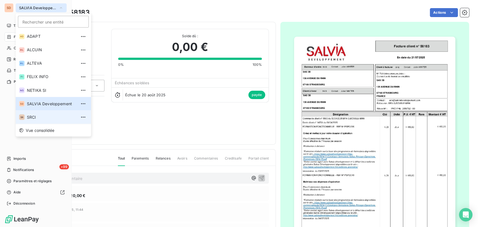
click at [33, 120] on li "SR SRCI" at bounding box center [53, 116] width 75 height 13
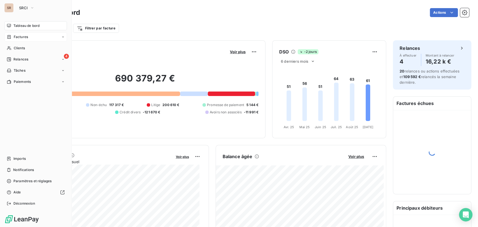
click at [26, 36] on span "Factures" at bounding box center [21, 36] width 14 height 5
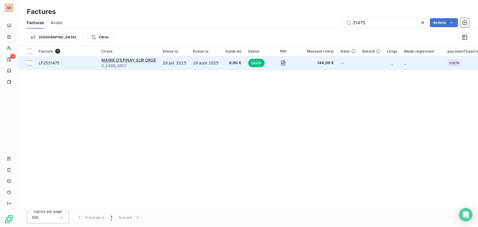
click at [54, 63] on span "LF2531475" at bounding box center [49, 62] width 21 height 5
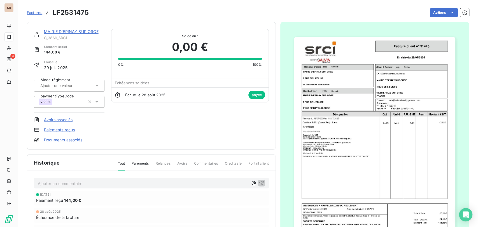
click at [326, 95] on img "button" at bounding box center [374, 151] width 161 height 228
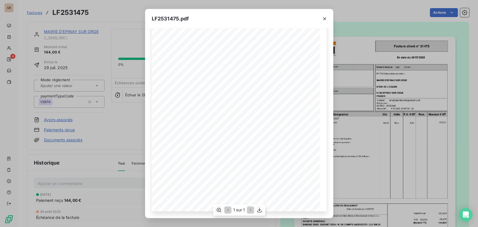
scroll to position [69, 0]
click at [218, 210] on icon "button" at bounding box center [219, 210] width 6 height 6
